Goal: Information Seeking & Learning: Learn about a topic

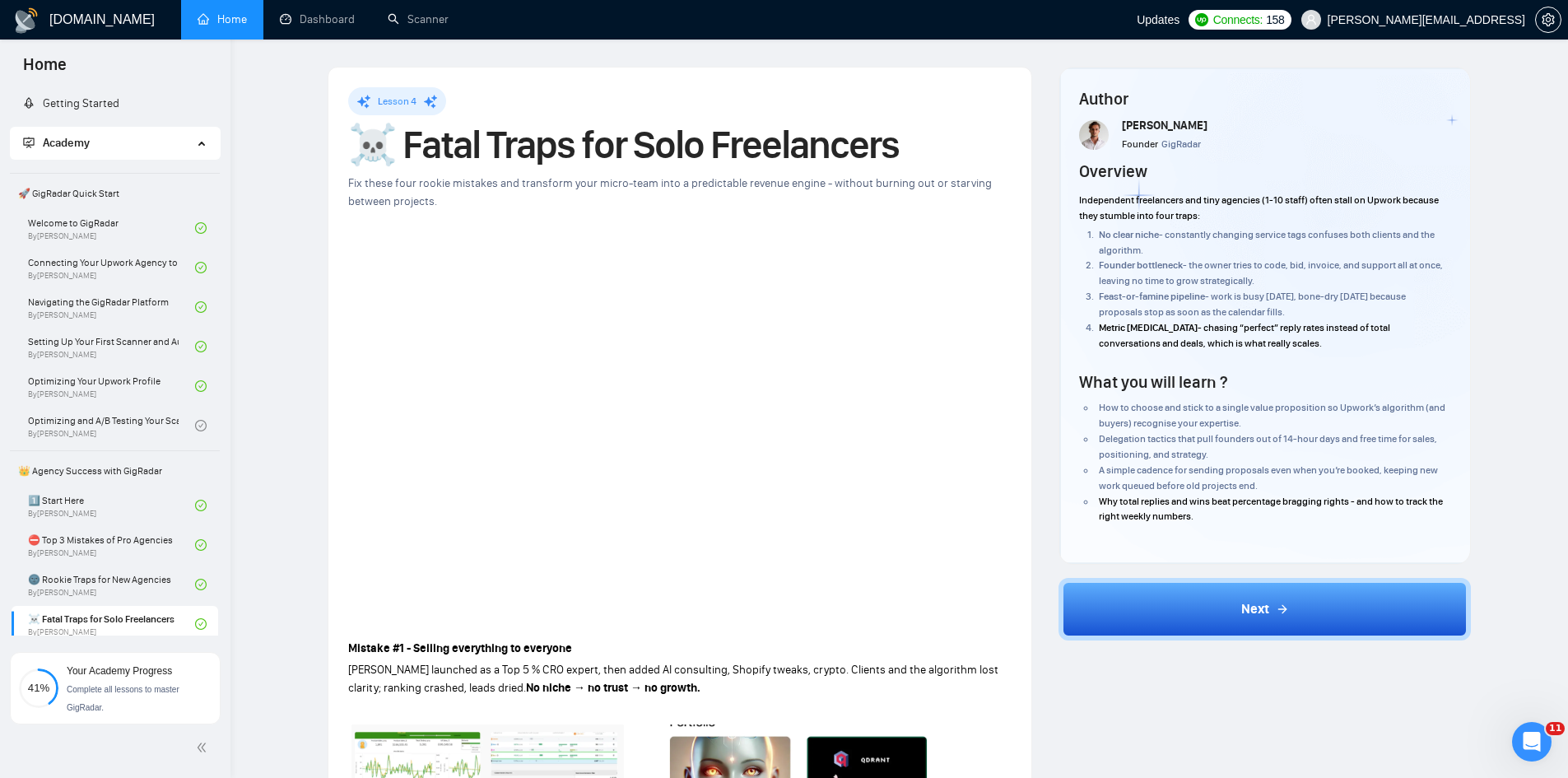
scroll to position [399, 0]
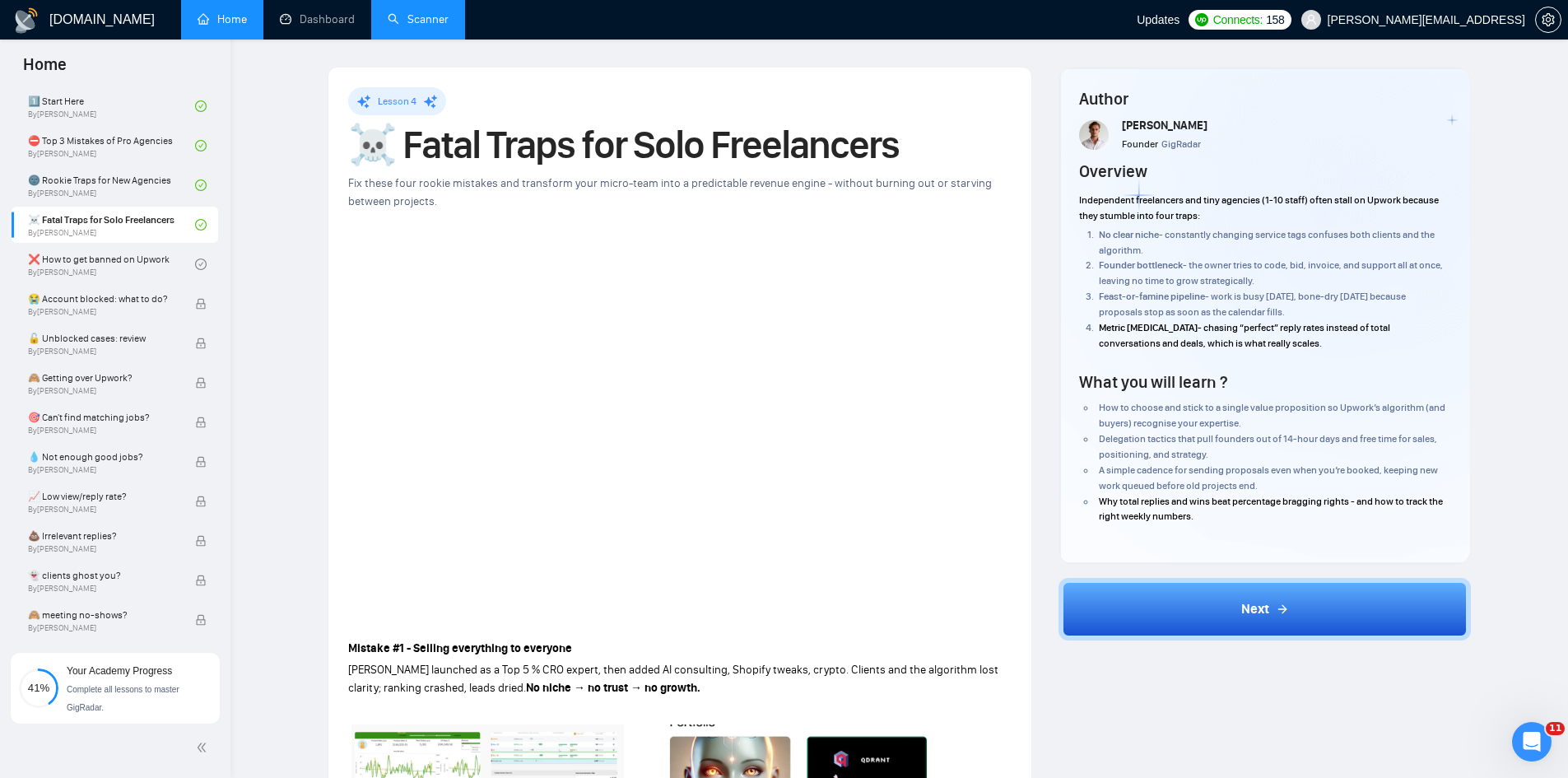
click at [412, 21] on link "Scanner" at bounding box center [418, 19] width 61 height 14
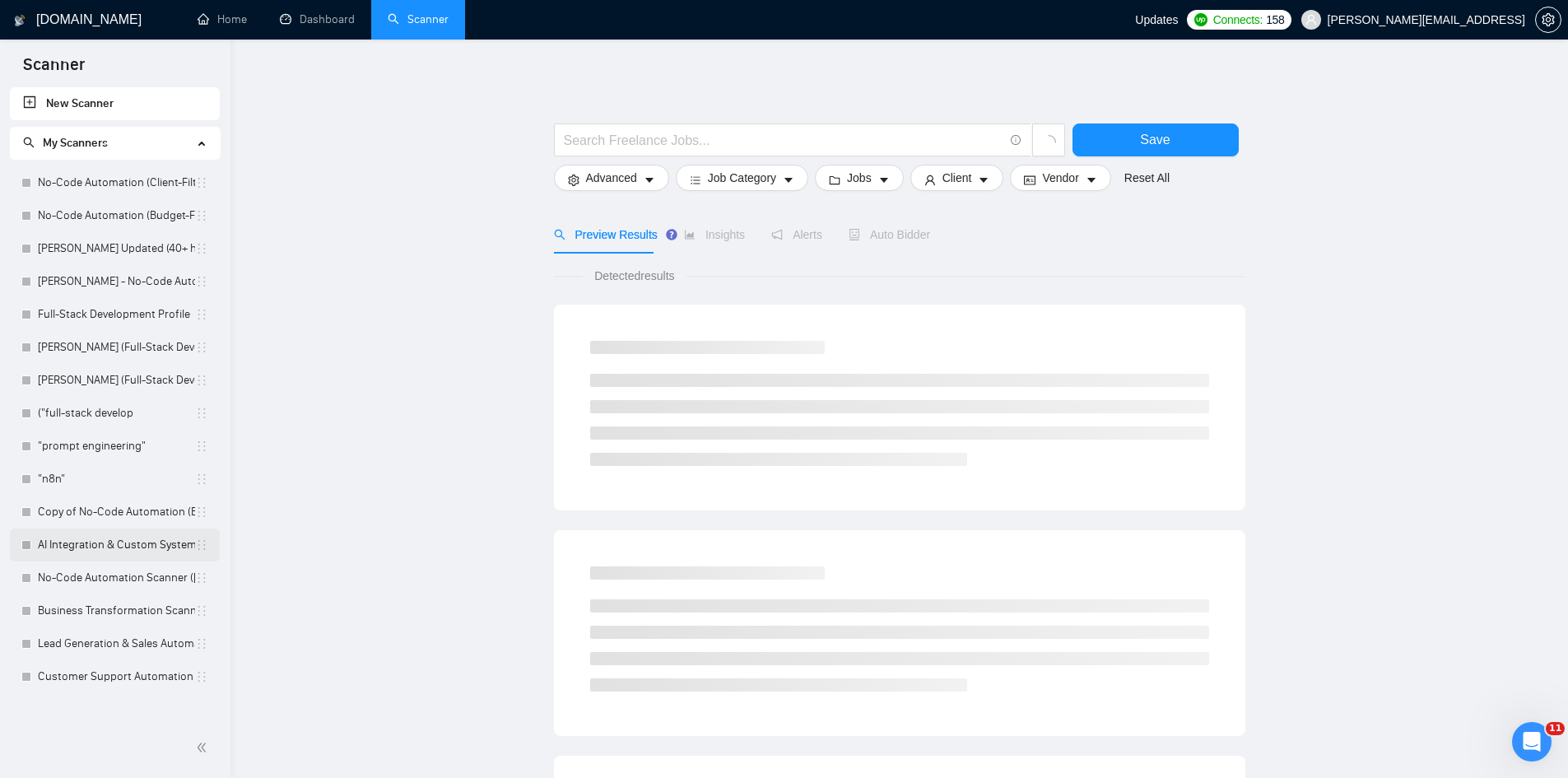
click at [121, 546] on link "AI Integration & Custom Systems Scanner ([PERSON_NAME])" at bounding box center [116, 545] width 157 height 33
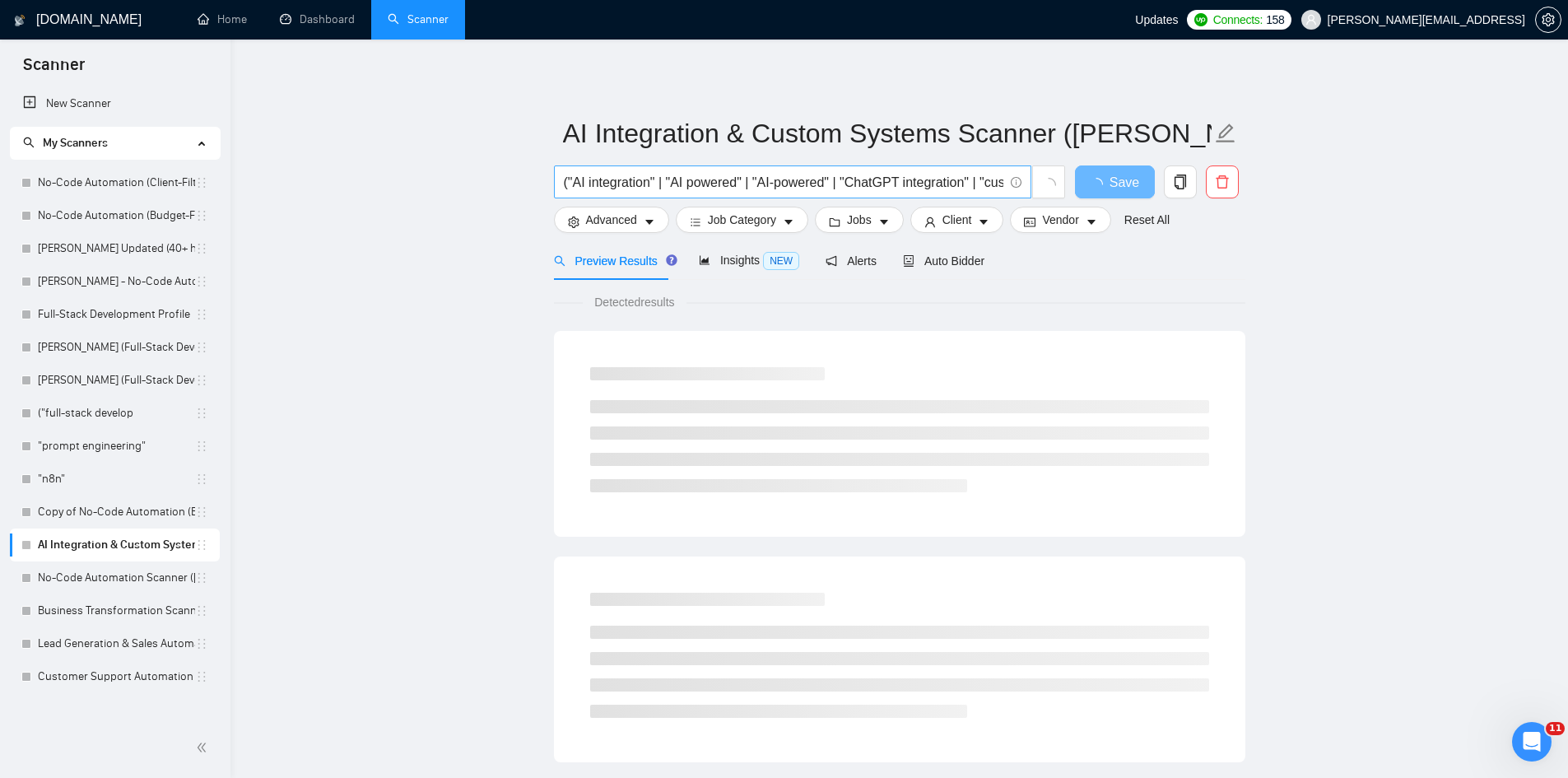
click at [704, 189] on input "("AI integration" | "AI powered" | "AI-powered" | "ChatGPT integration" | "cust…" at bounding box center [784, 182] width 439 height 21
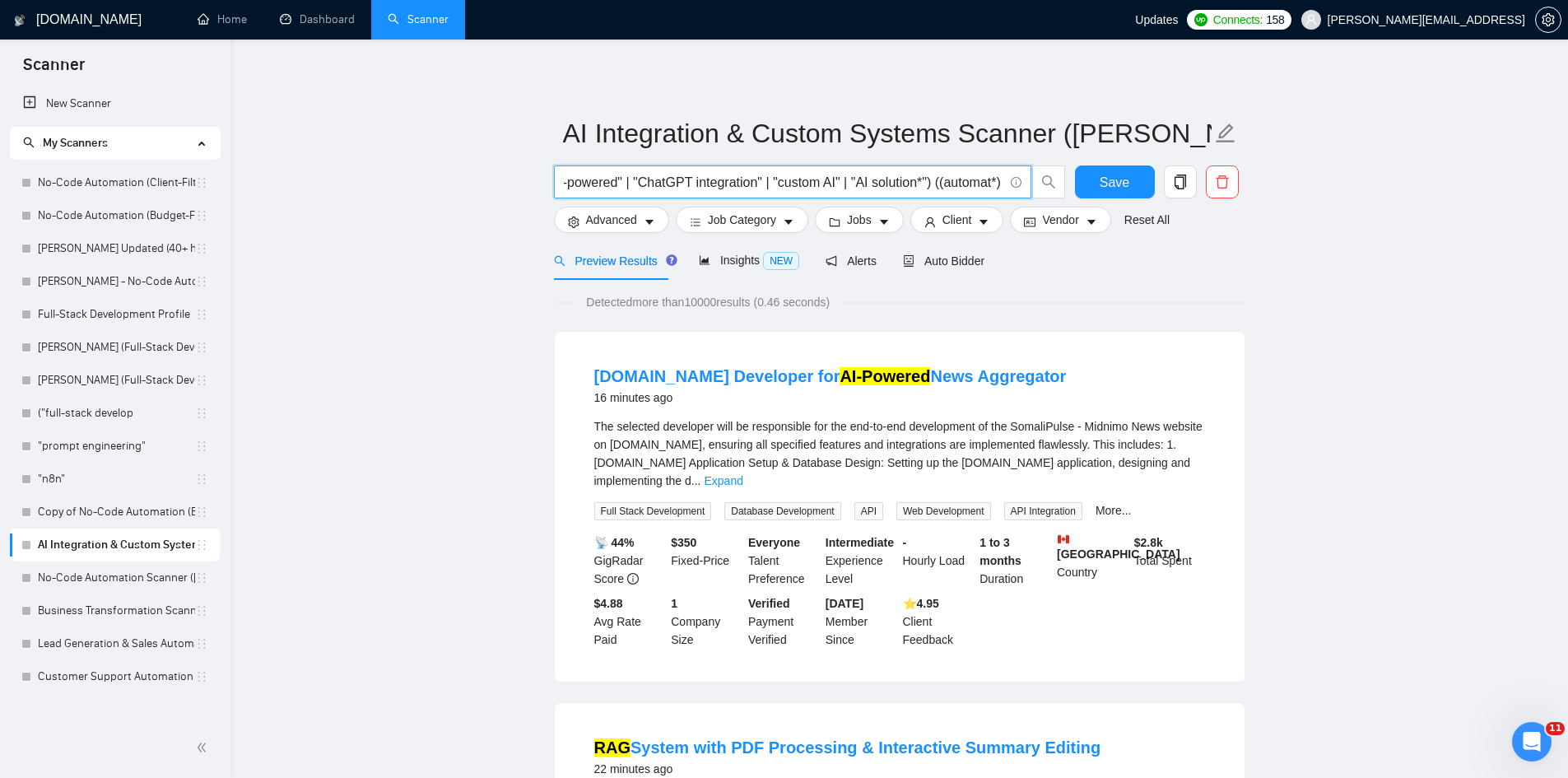
scroll to position [0, 214]
click at [704, 177] on input "("AI integration" | "AI powered" | "AI-powered" | "ChatGPT integration" | "cust…" at bounding box center [784, 182] width 439 height 21
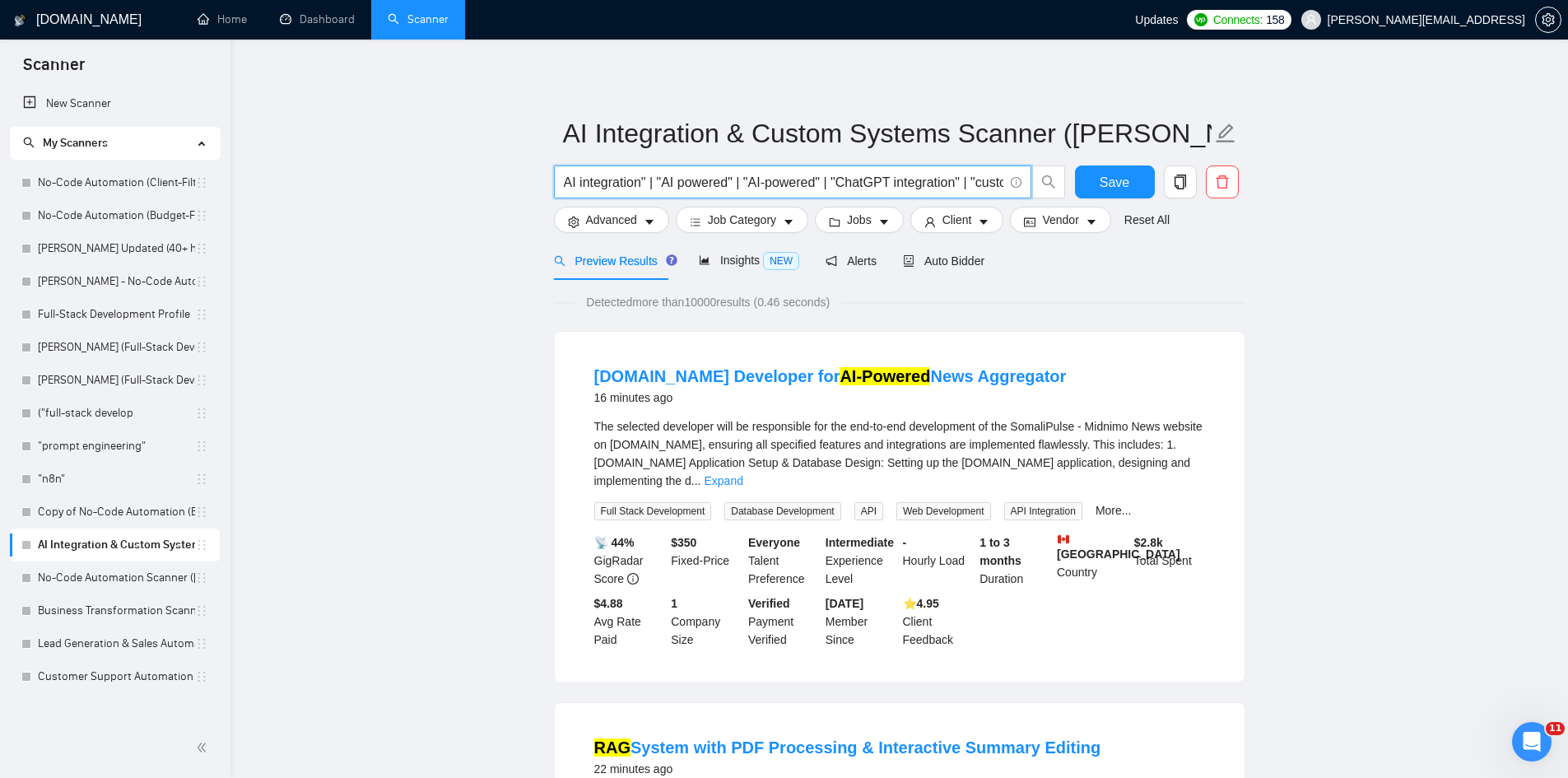
scroll to position [0, 0]
click at [127, 564] on link "No-Code Automation Scanner ([PERSON_NAME])" at bounding box center [116, 578] width 157 height 33
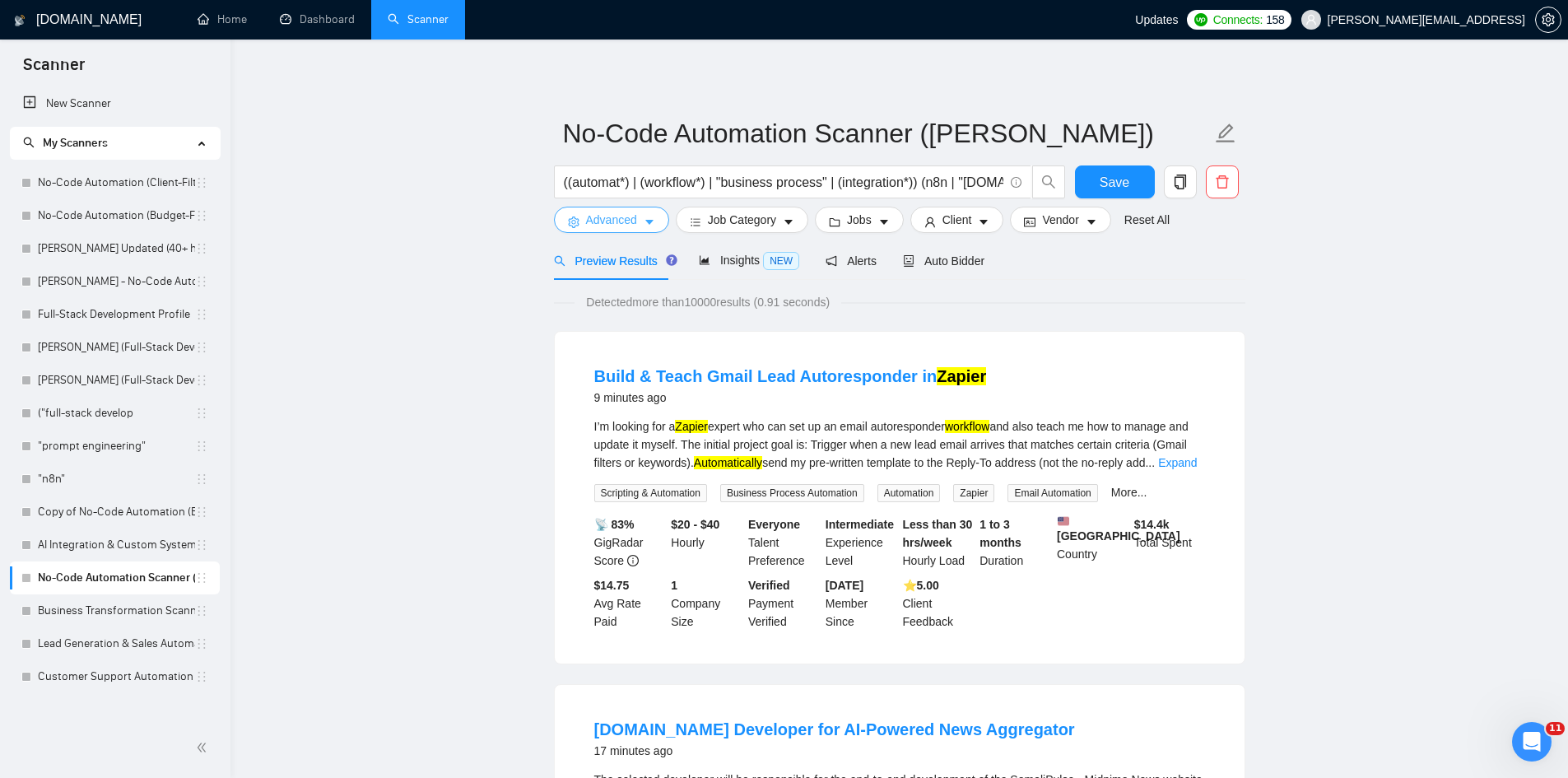
click at [598, 228] on span "Advanced" at bounding box center [611, 220] width 51 height 18
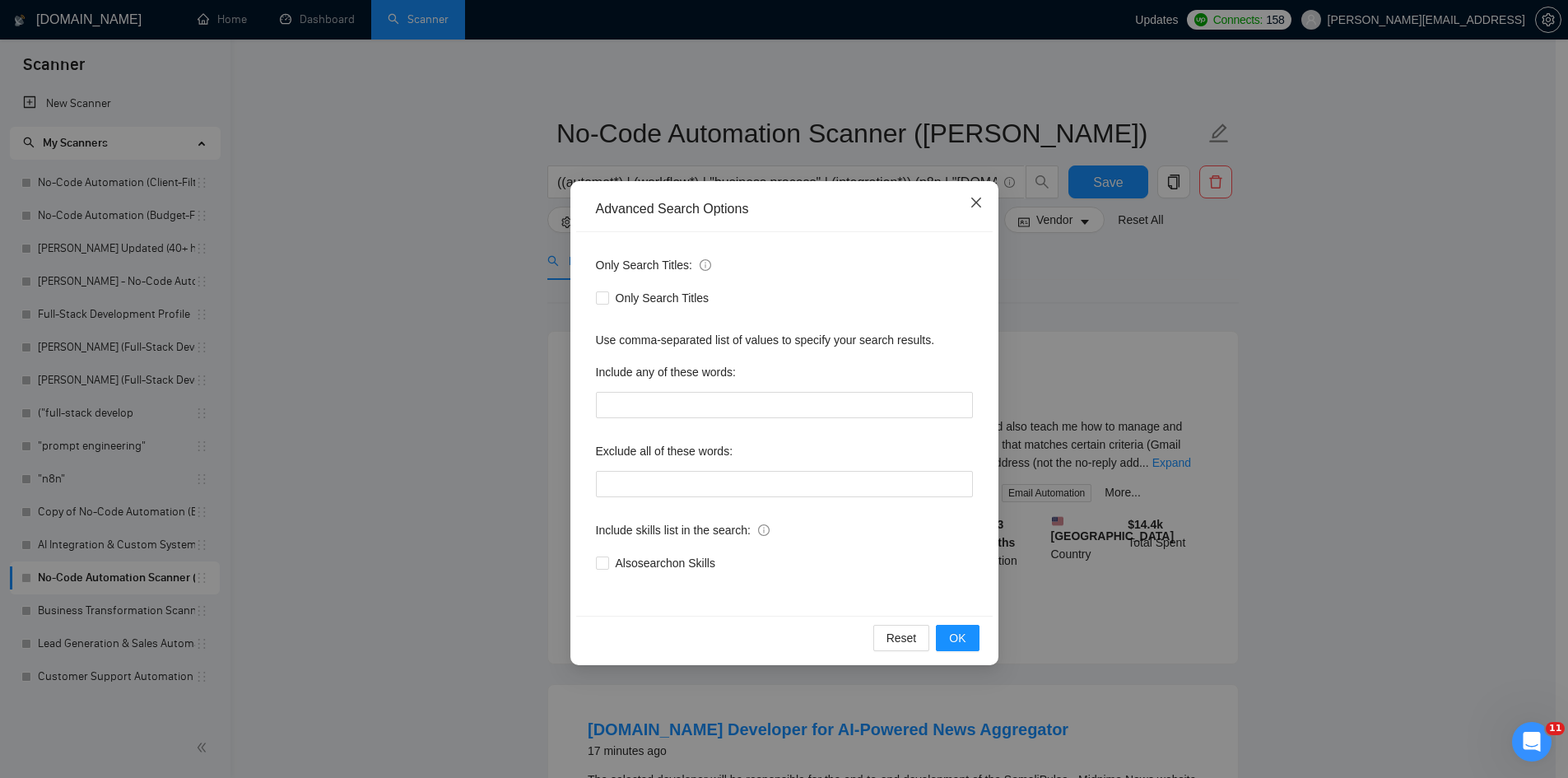
click at [970, 210] on span "Close" at bounding box center [976, 203] width 44 height 44
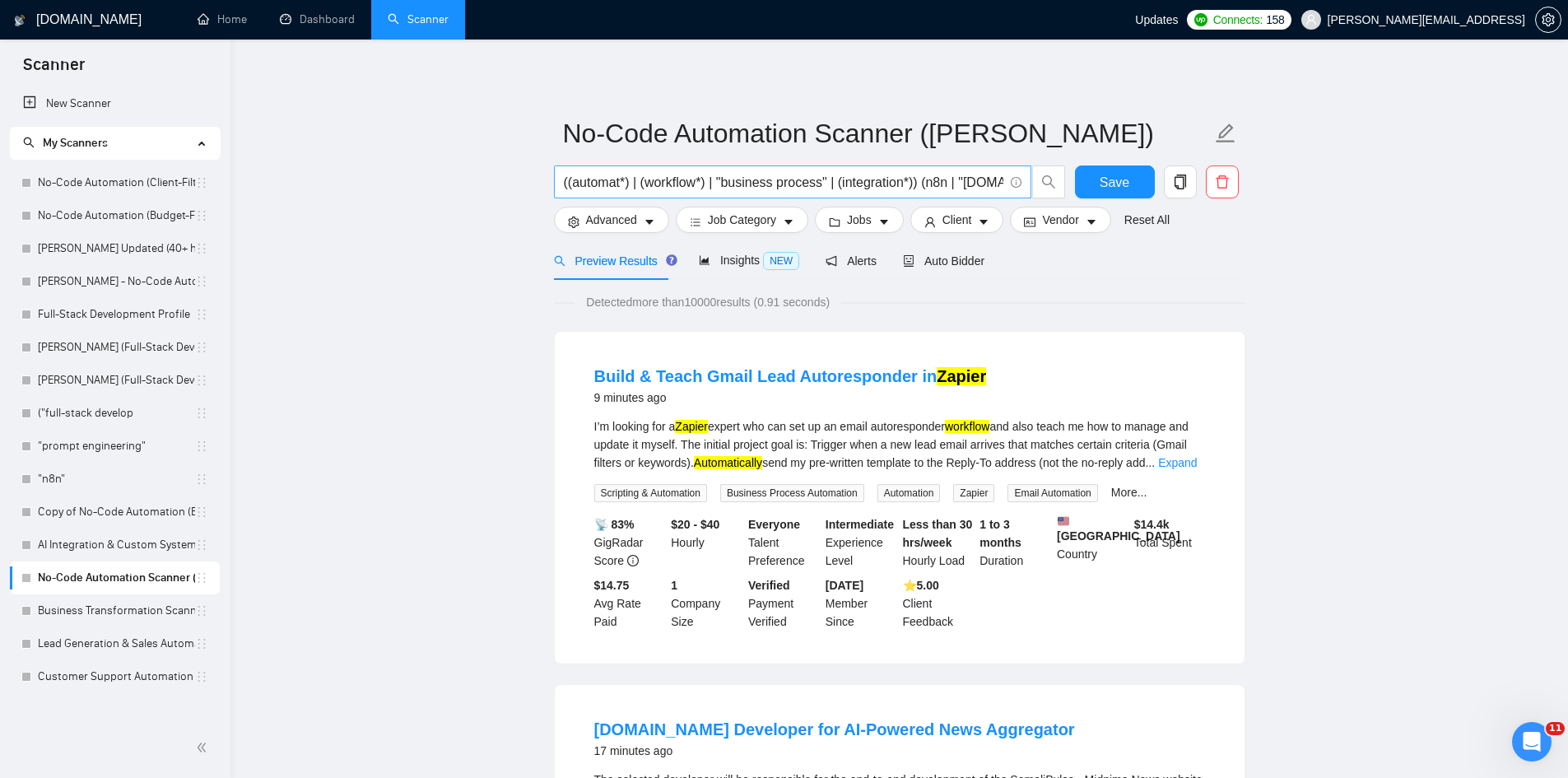
click at [722, 187] on input "((automat*) | (workflow*) | "business process" | (integration*)) (n8n | "[DOMAI…" at bounding box center [784, 182] width 439 height 21
click at [875, 176] on input "((automat*) | (workflow*) | "business process" | (integration*)) (n8n | "[DOMAI…" at bounding box center [784, 182] width 439 height 21
click at [128, 612] on link "Business Transformation Scanner ([PERSON_NAME])" at bounding box center [116, 611] width 157 height 33
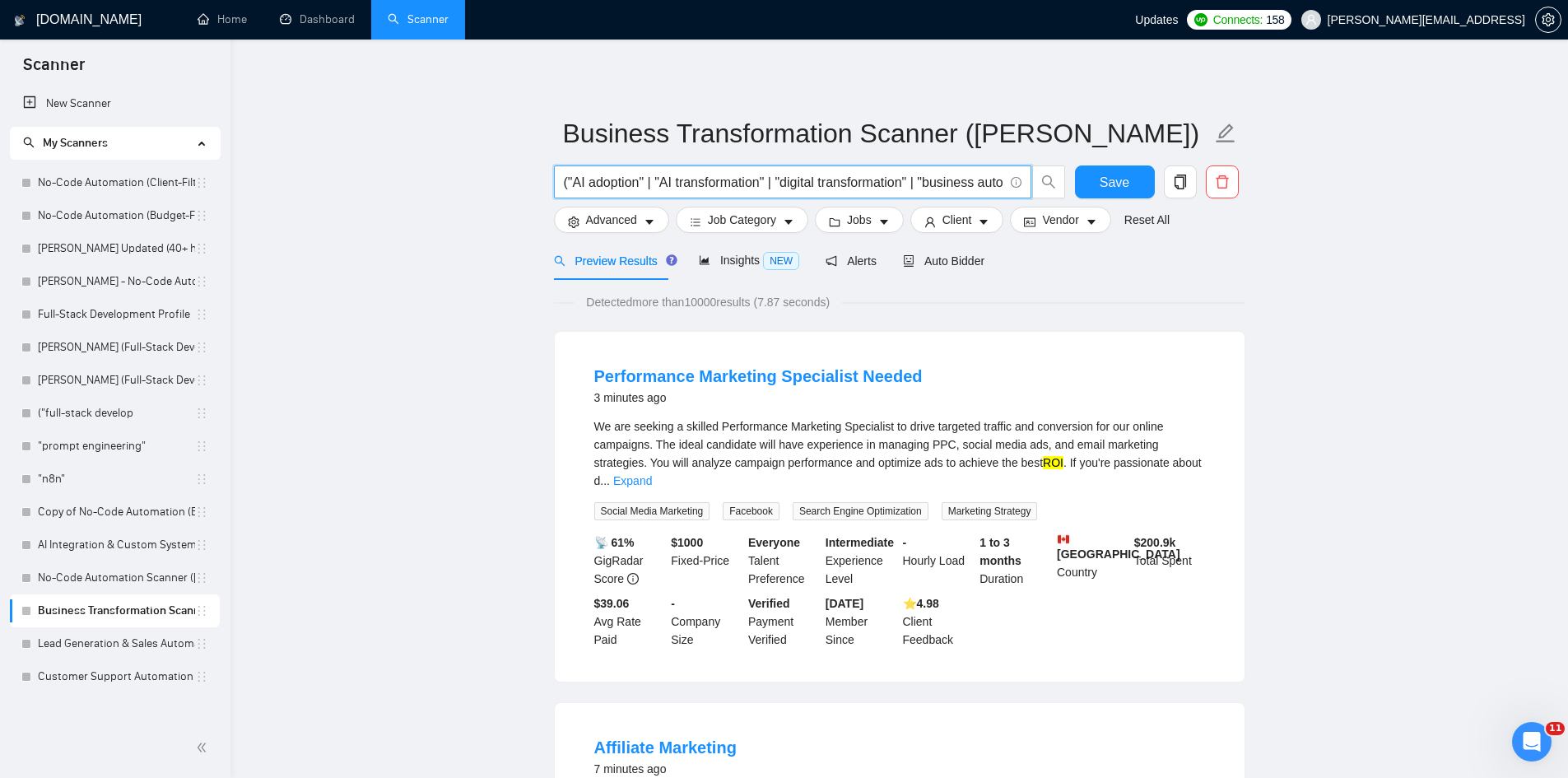
click at [772, 188] on input "("AI adoption" | "AI transformation" | "digital transformation" | "business aut…" at bounding box center [784, 182] width 439 height 21
click at [820, 183] on input "("AI adoption" | "AI transformation" | "digital transformation" | "business aut…" at bounding box center [784, 182] width 439 height 21
click at [137, 194] on link "No-Code Automation (Client-Filters)" at bounding box center [116, 183] width 157 height 33
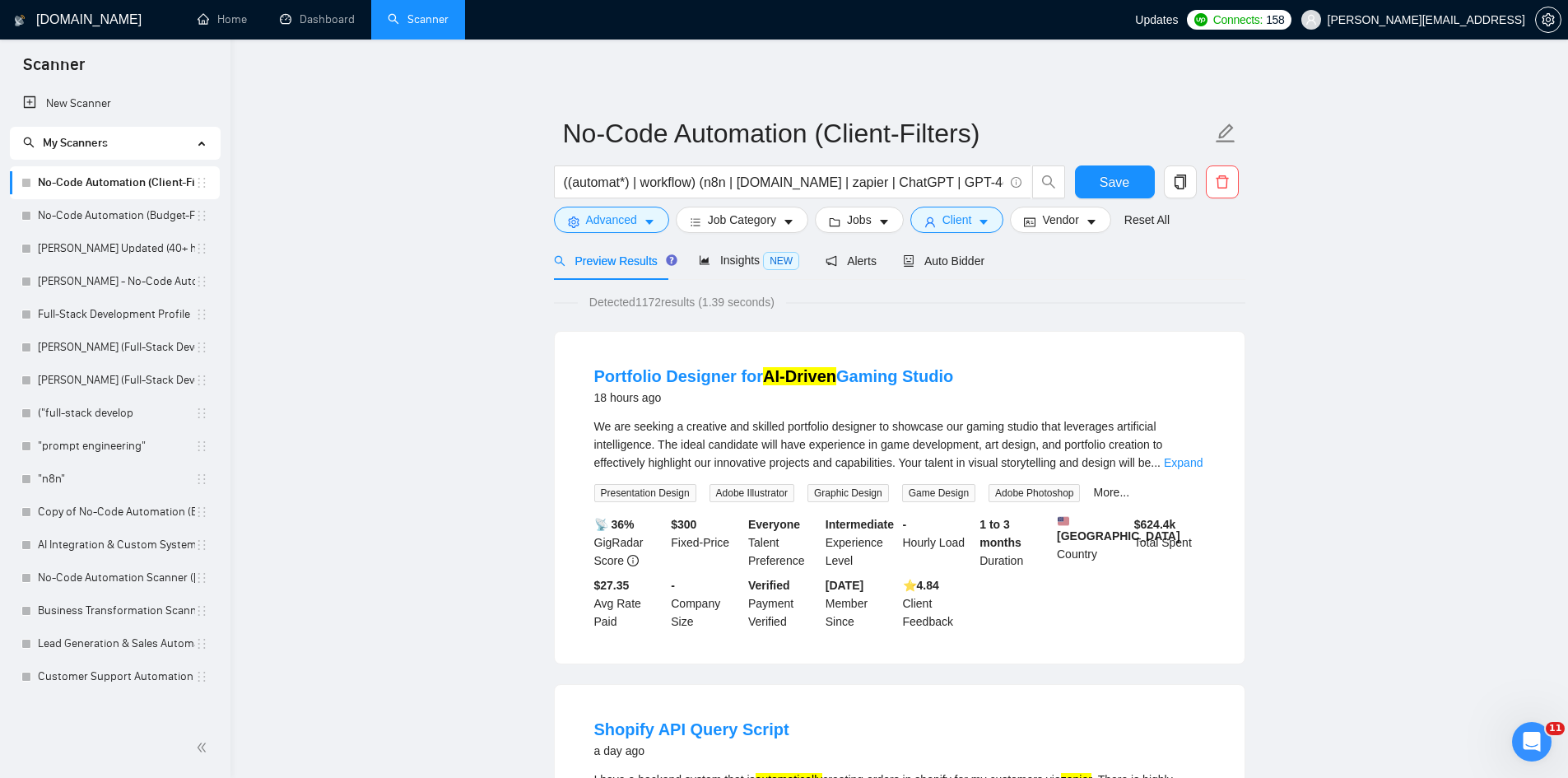
drag, startPoint x: 106, startPoint y: 489, endPoint x: 734, endPoint y: 572, distance: 633.5
click at [106, 489] on link ""n8n"" at bounding box center [116, 479] width 157 height 33
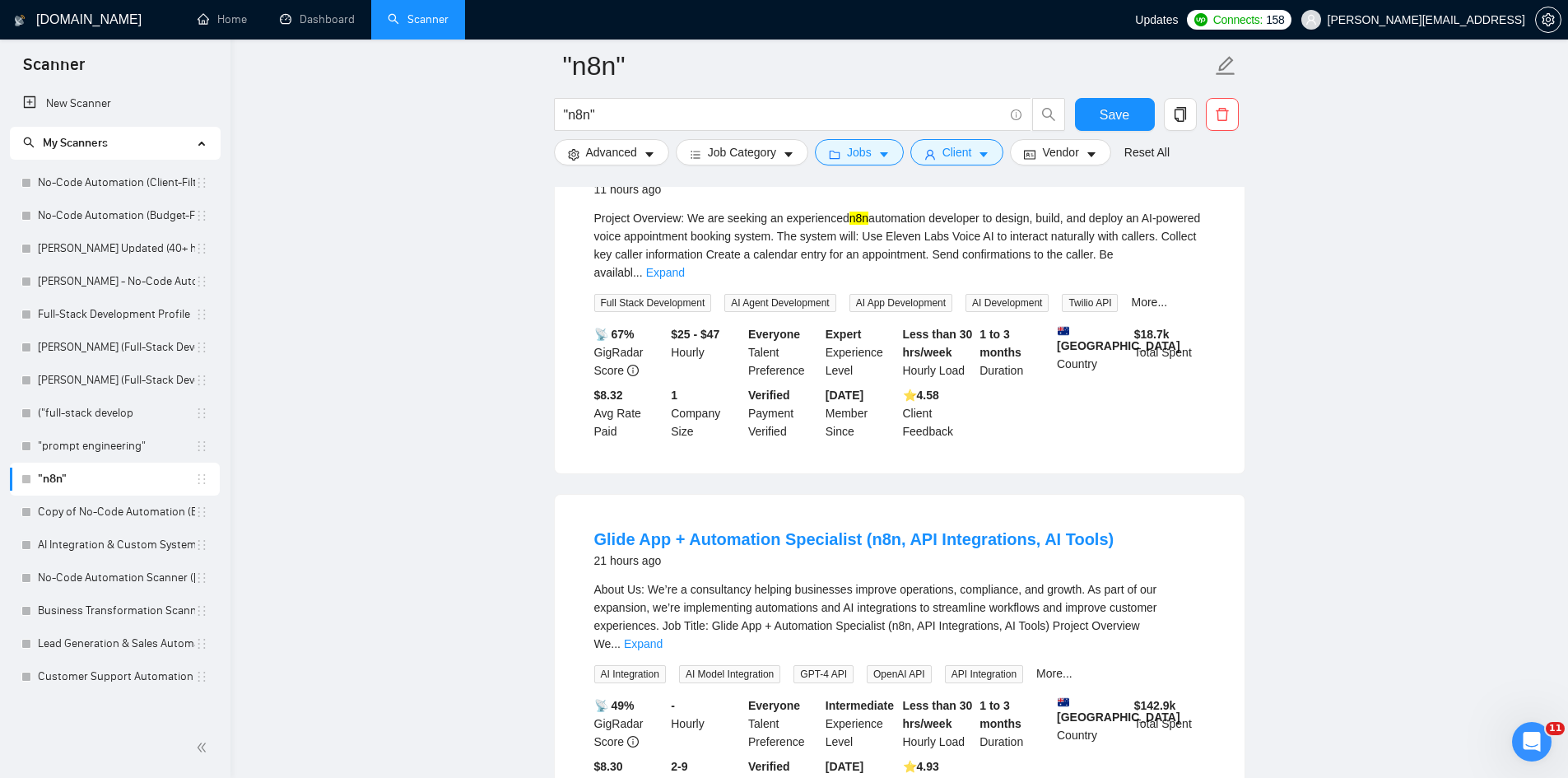
scroll to position [165, 0]
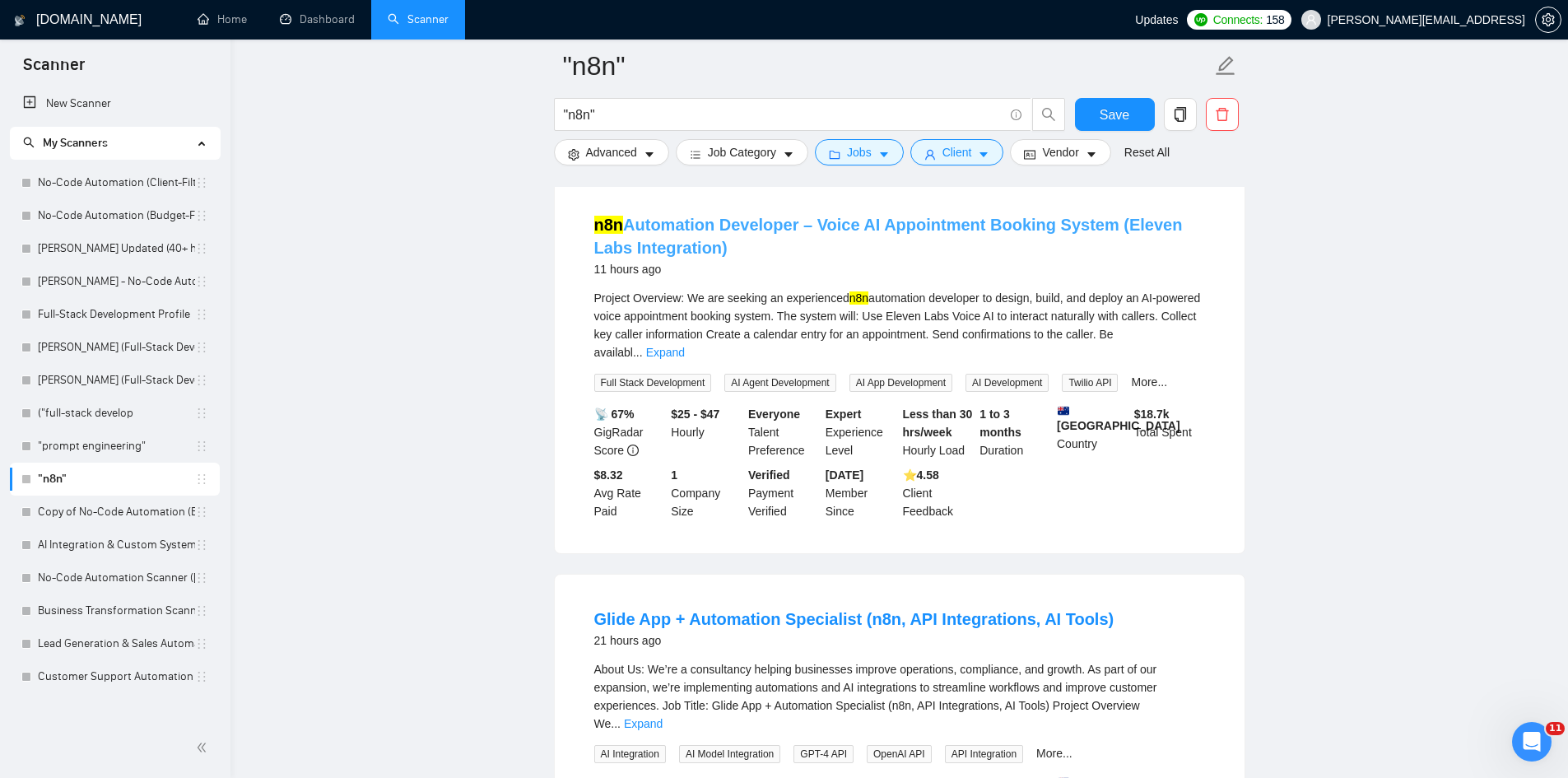
drag, startPoint x: 703, startPoint y: 250, endPoint x: 629, endPoint y: 233, distance: 75.9
click at [629, 233] on h4 "n8n Automation Developer – Voice AI Appointment Booking System (Eleven Labs Int…" at bounding box center [900, 236] width 611 height 46
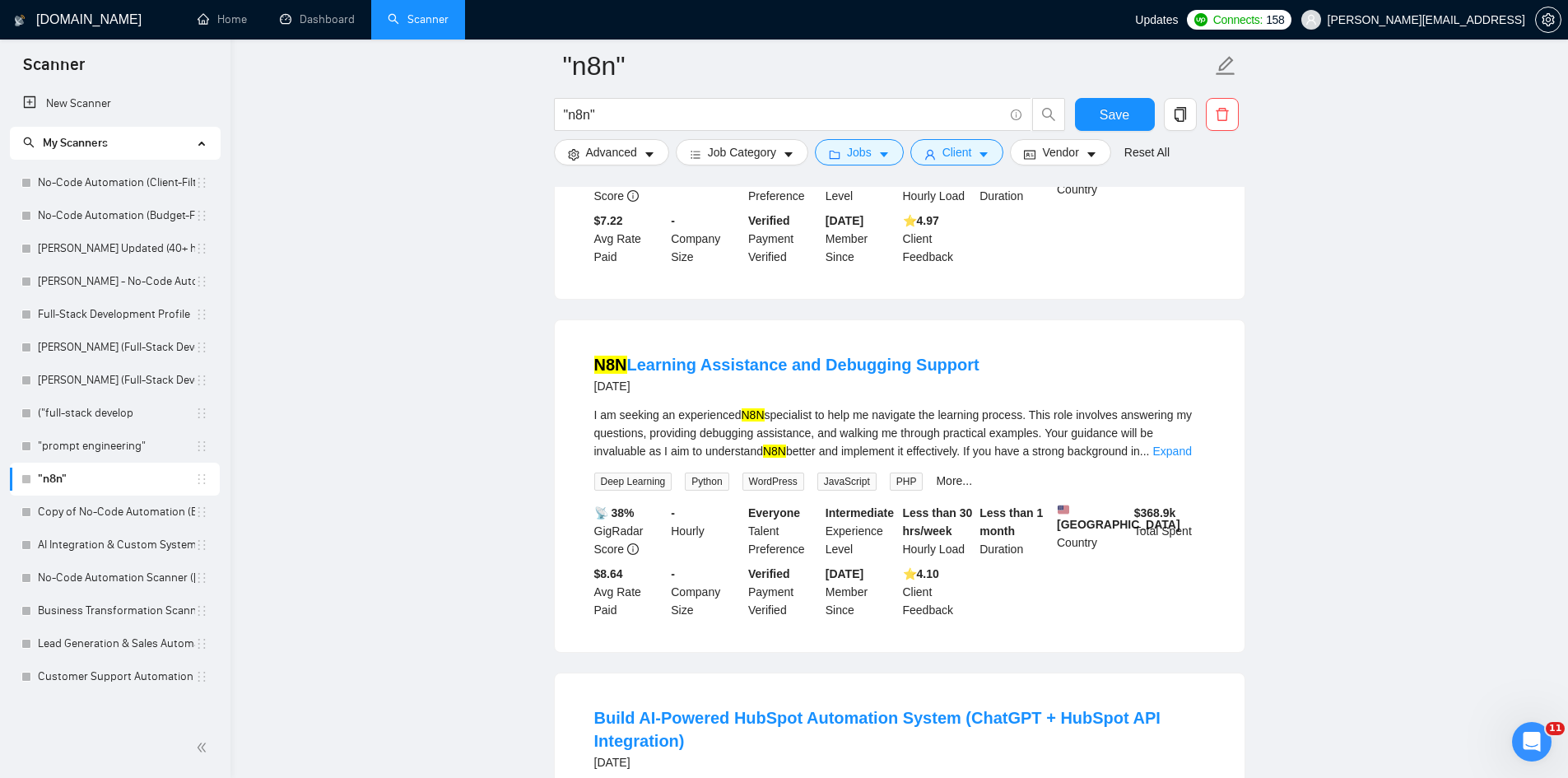
scroll to position [2305, 0]
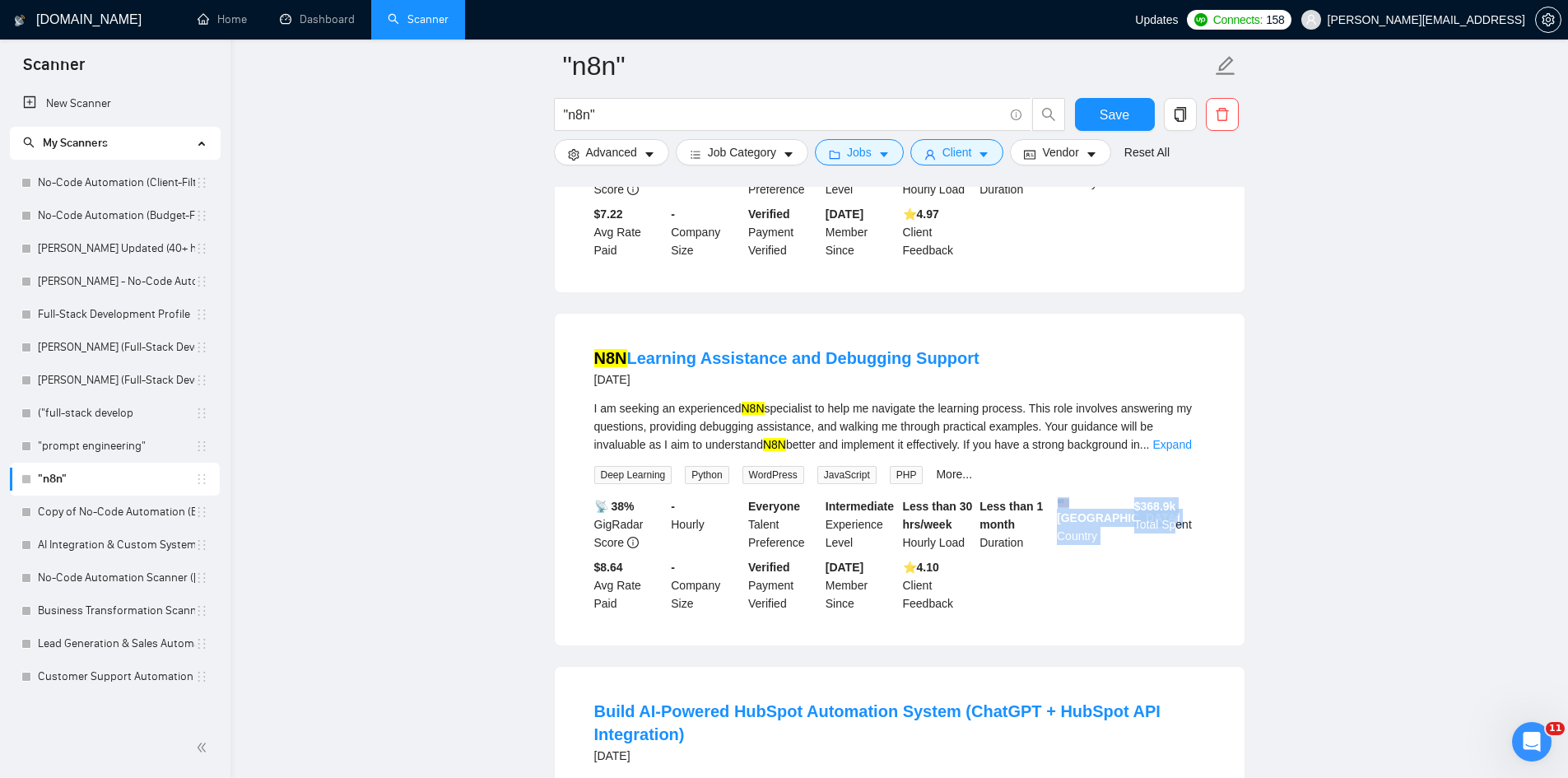
drag, startPoint x: 1118, startPoint y: 442, endPoint x: 1177, endPoint y: 469, distance: 64.9
click at [1177, 498] on div "📡 38% GigRadar Score - Hourly Everyone Talent Preference Intermediate Experienc…" at bounding box center [899, 555] width 617 height 115
click at [1178, 498] on div "$ 368.9k Total Spent" at bounding box center [1169, 524] width 77 height 55
click at [623, 163] on button "Advanced" at bounding box center [611, 152] width 115 height 26
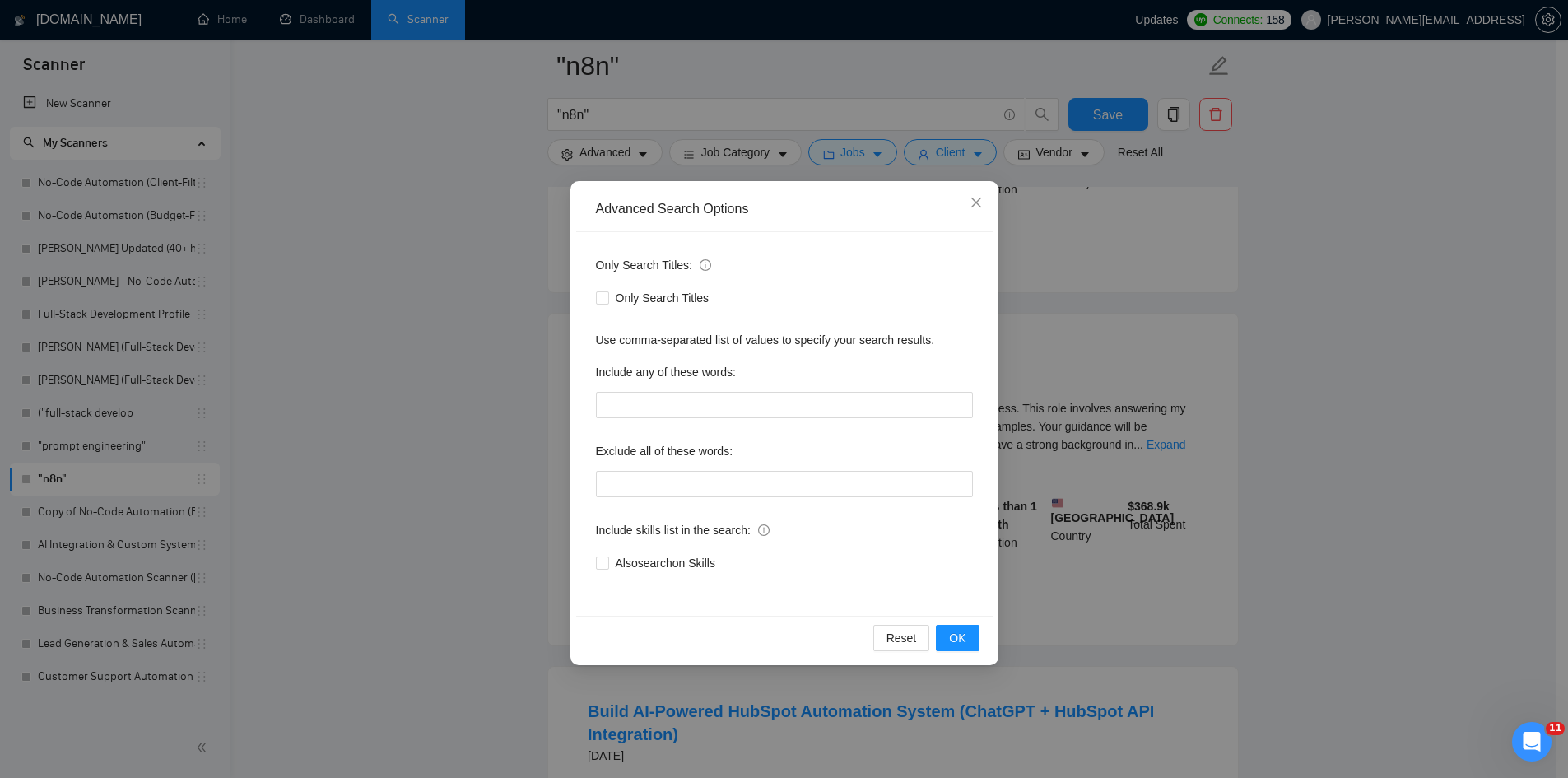
click at [546, 212] on div "Advanced Search Options Only Search Titles: Only Search Titles Use comma-separa…" at bounding box center [784, 389] width 1568 height 778
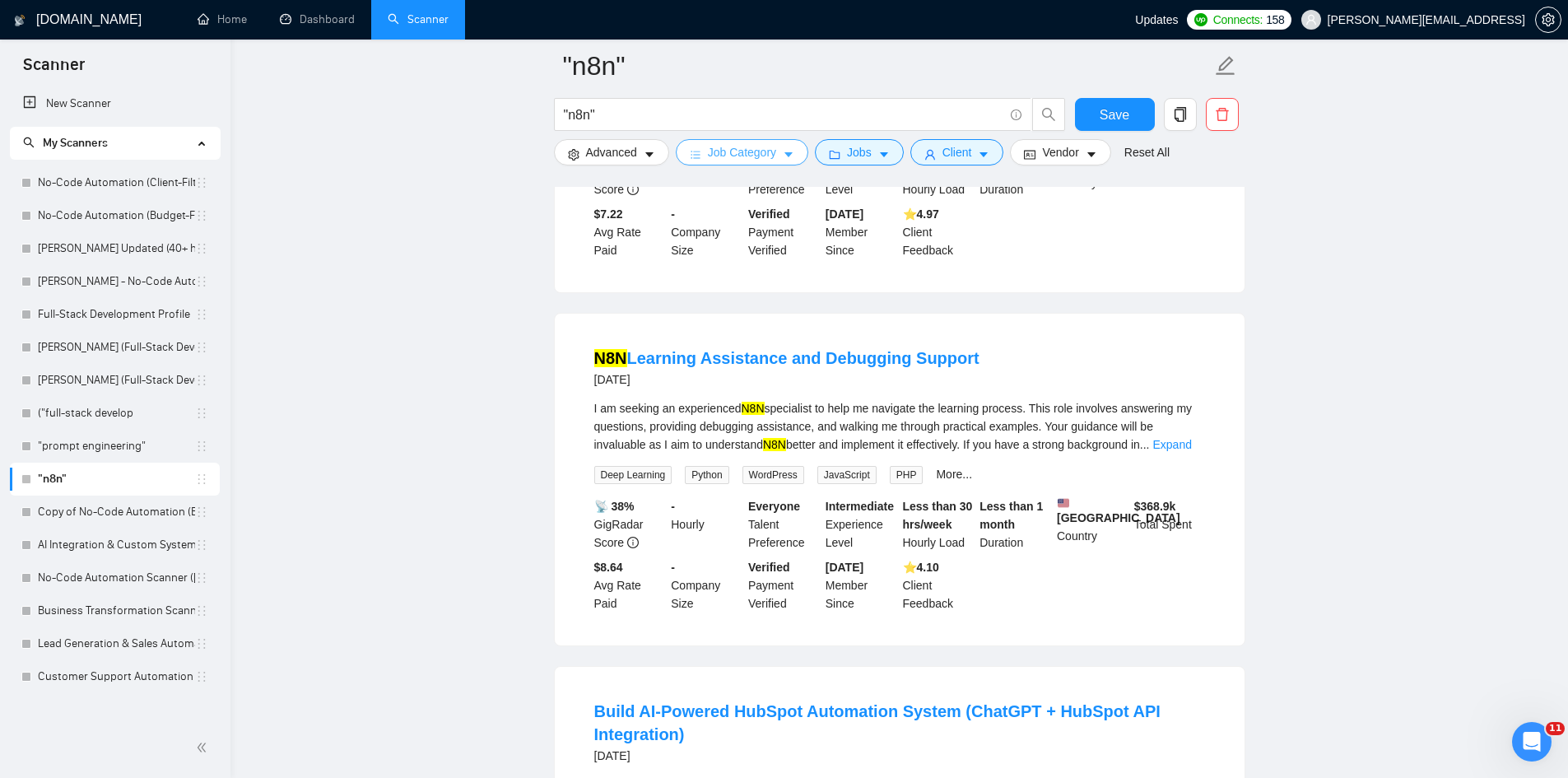
click at [705, 161] on button "Job Category" at bounding box center [741, 152] width 133 height 26
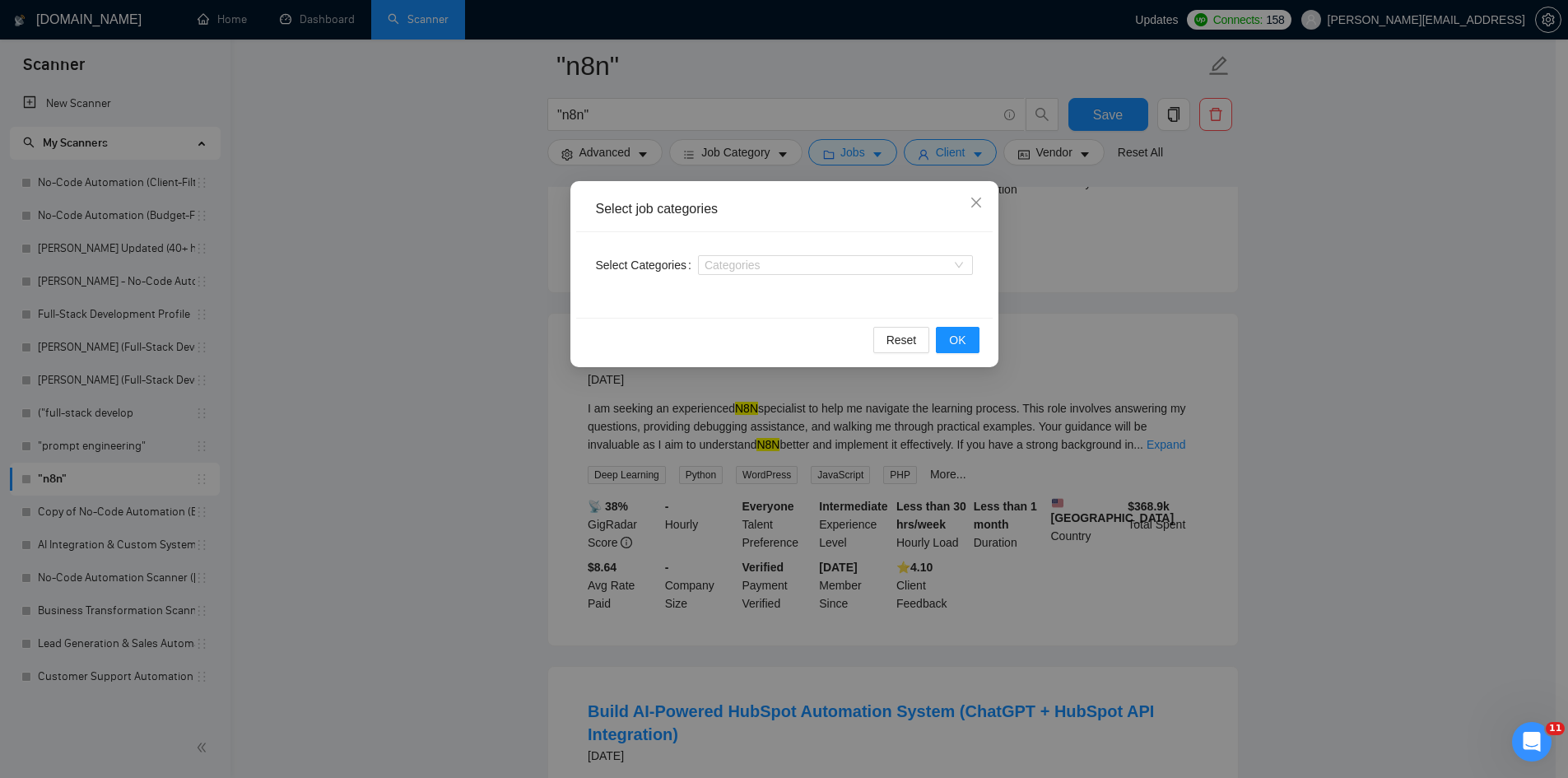
click at [855, 156] on div "Select job categories Select Categories Categories Reset OK" at bounding box center [784, 389] width 1568 height 778
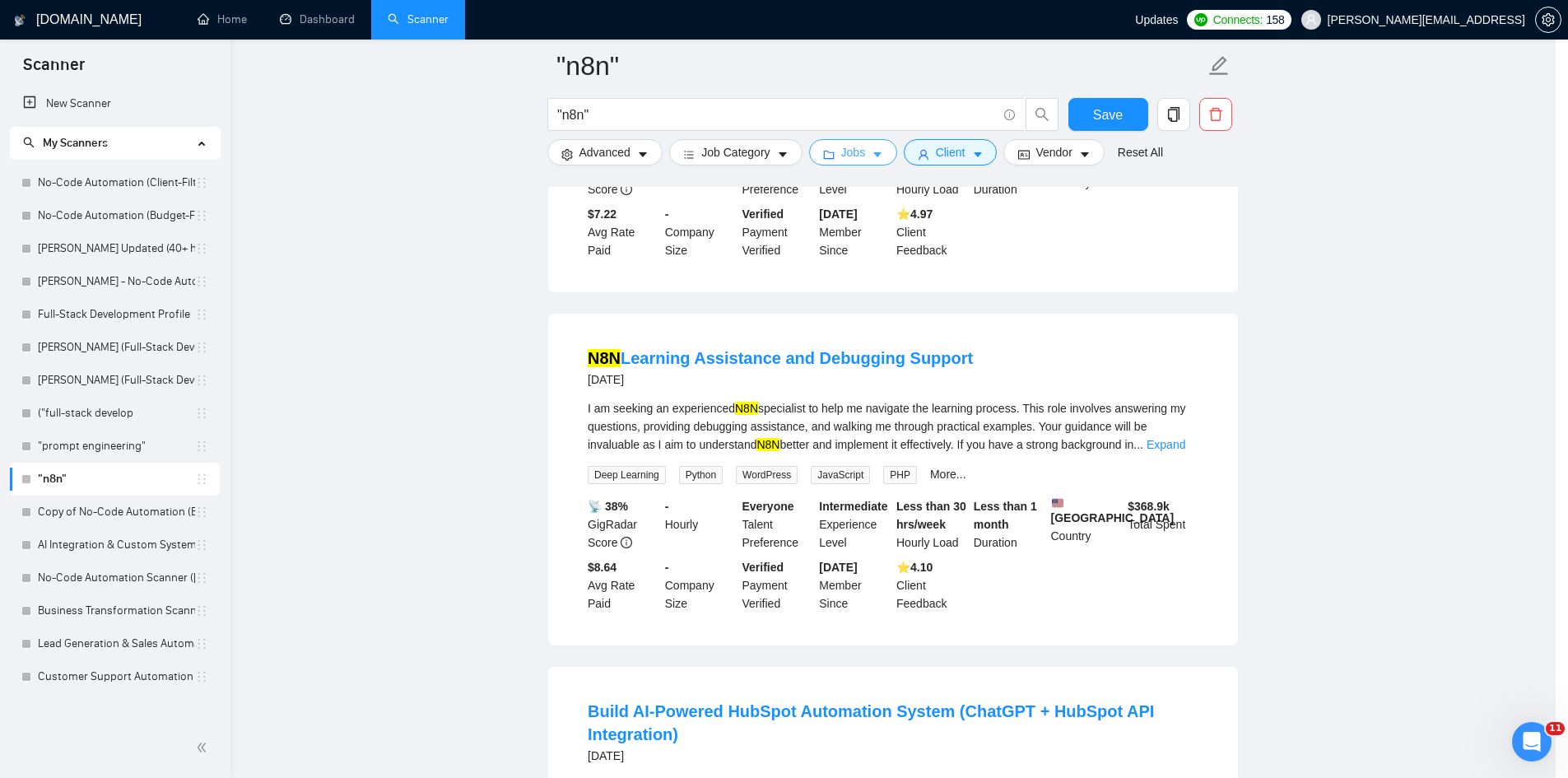
click at [866, 155] on span "Jobs" at bounding box center [853, 152] width 24 height 18
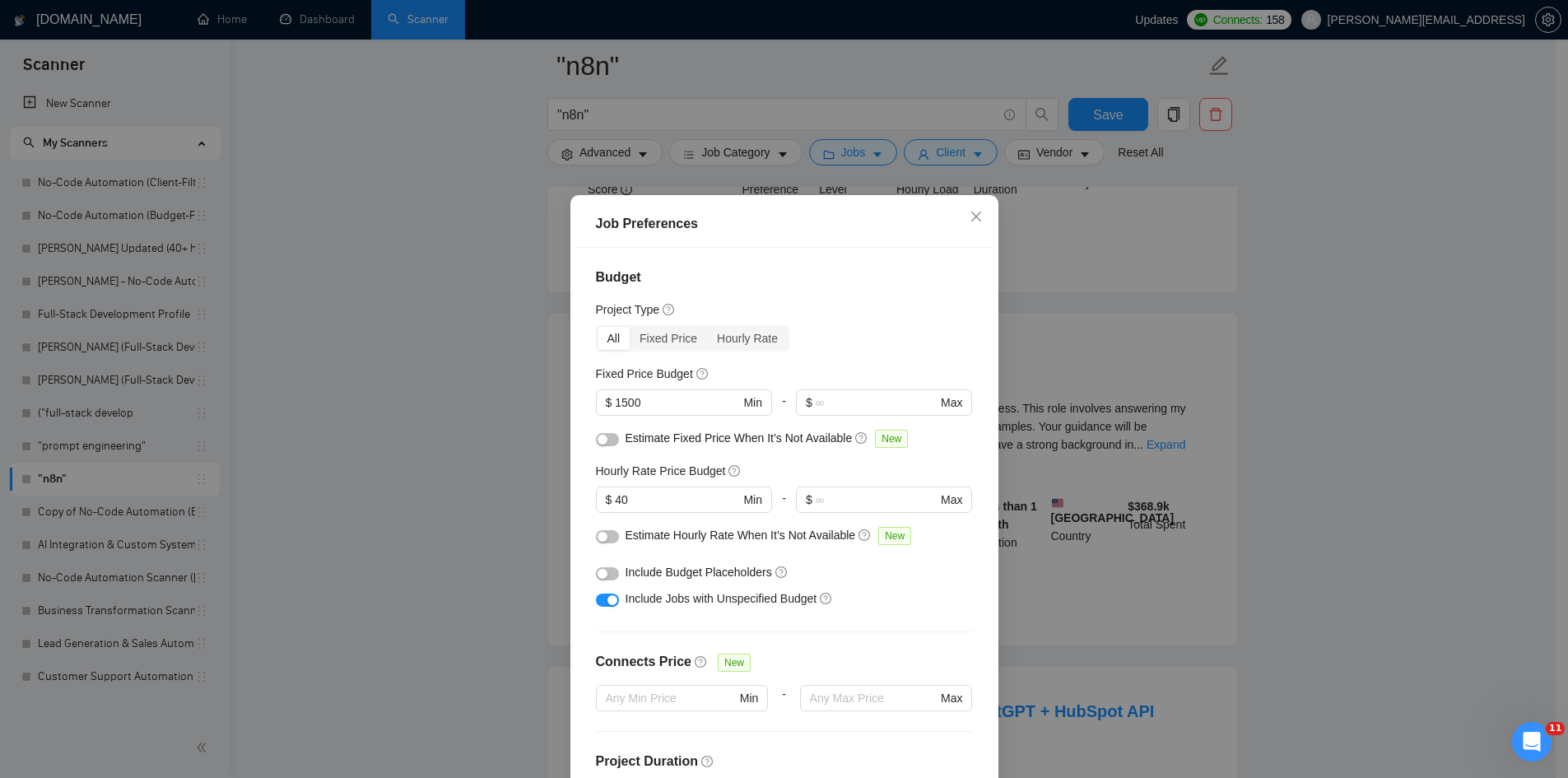
click at [1369, 281] on div "Job Preferences Budget Project Type All Fixed Price Hourly Rate Fixed Price Bud…" at bounding box center [784, 389] width 1568 height 778
